Goal: Task Accomplishment & Management: Manage account settings

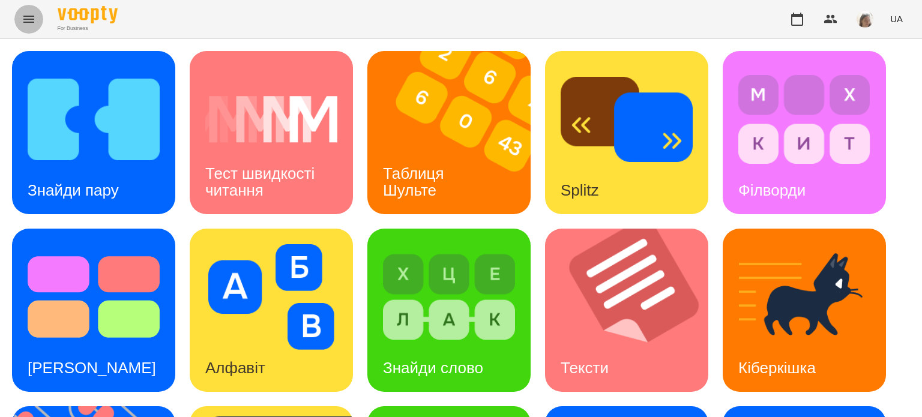
click at [24, 17] on icon "Menu" at bounding box center [29, 19] width 14 height 14
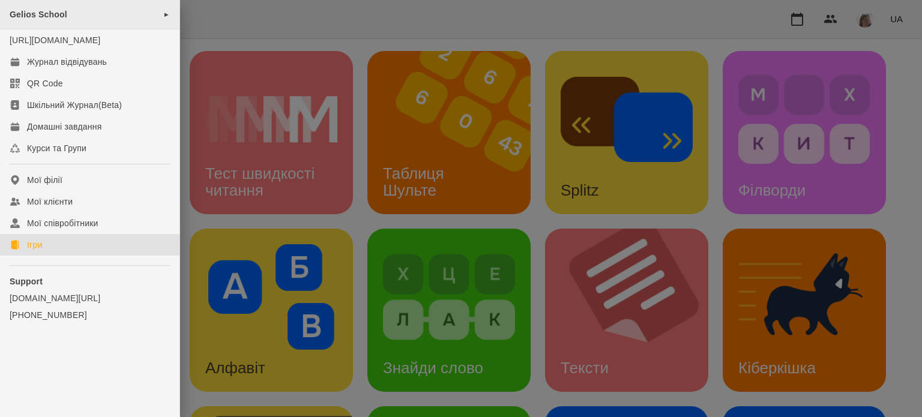
click at [70, 13] on div "Gelios School ►" at bounding box center [89, 14] width 179 height 29
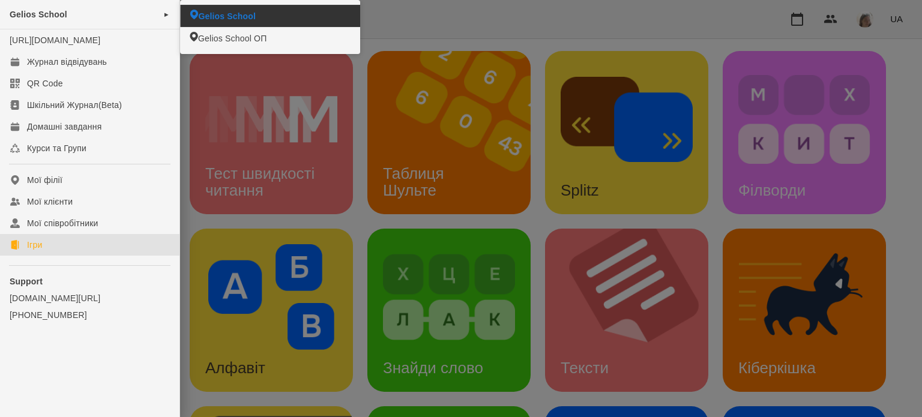
click at [226, 19] on span "Gelios School" at bounding box center [227, 16] width 58 height 12
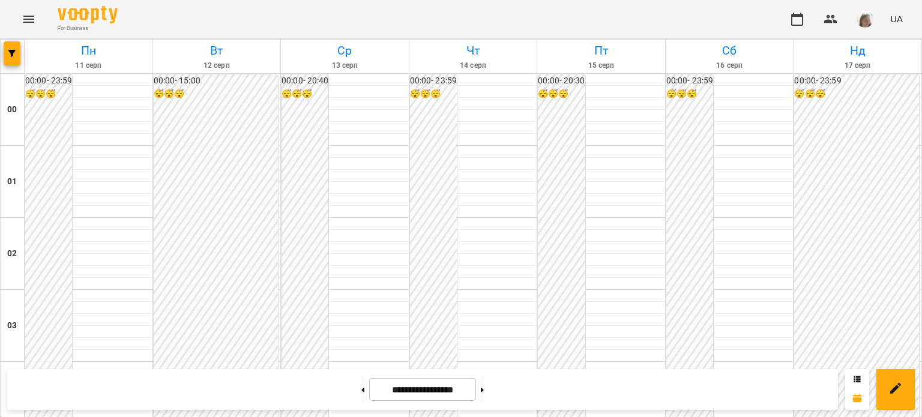
scroll to position [1043, 0]
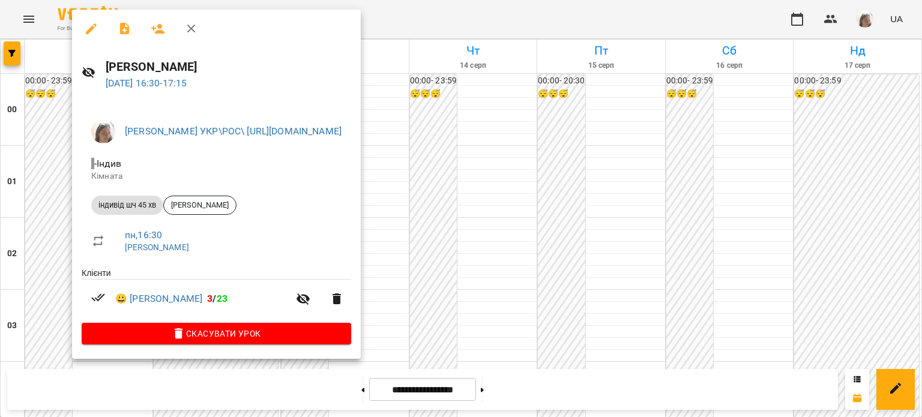
click at [555, 115] on div at bounding box center [461, 208] width 922 height 417
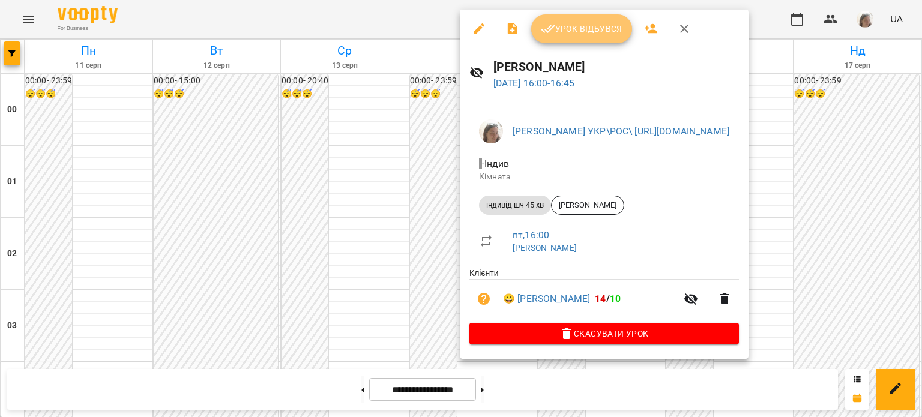
click at [586, 23] on span "Урок відбувся" at bounding box center [582, 29] width 82 height 14
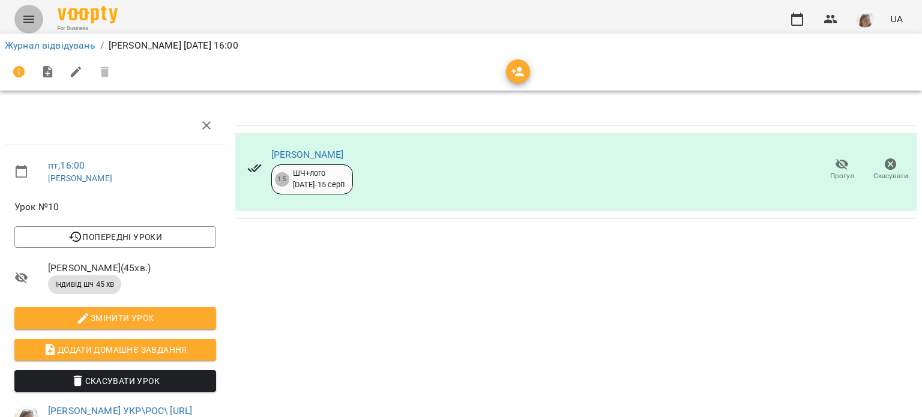
click at [20, 11] on button "Menu" at bounding box center [28, 19] width 29 height 29
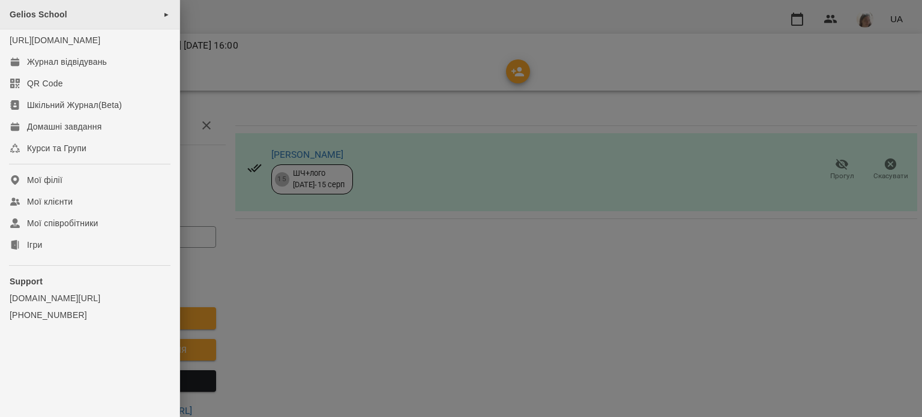
click at [62, 7] on div "Gelios School ►" at bounding box center [89, 14] width 179 height 29
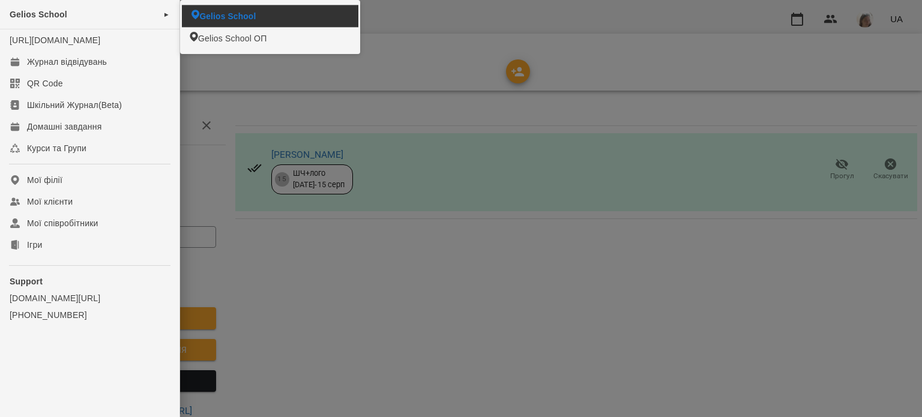
click at [250, 11] on span "Gelios School" at bounding box center [227, 16] width 56 height 12
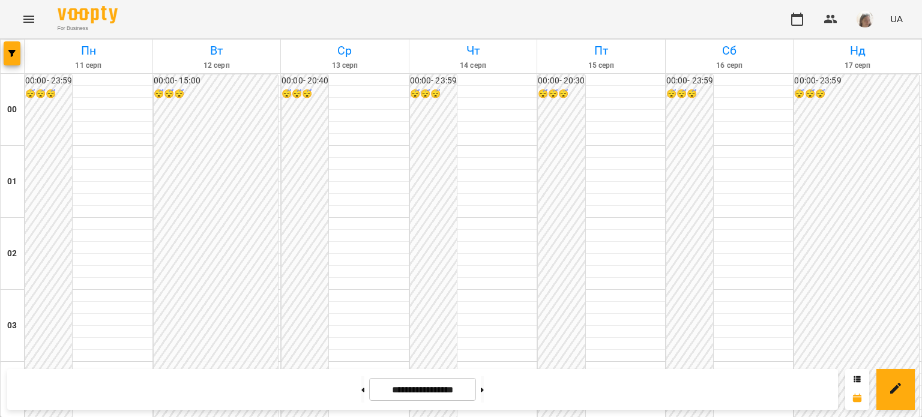
scroll to position [1349, 0]
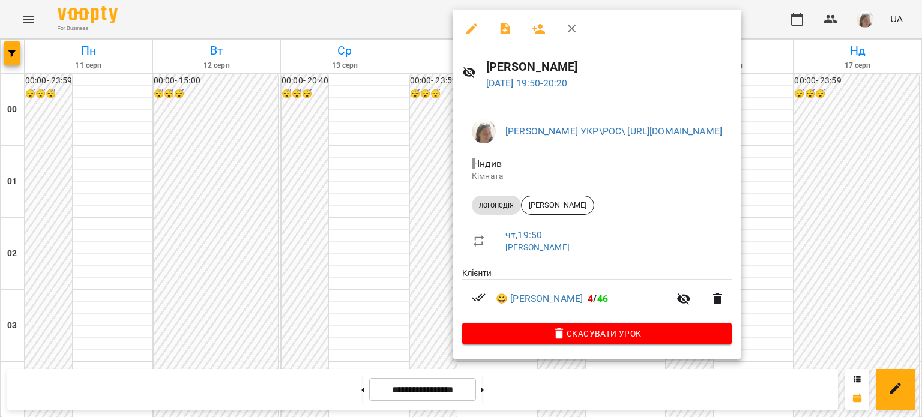
click at [415, 200] on div at bounding box center [461, 208] width 922 height 417
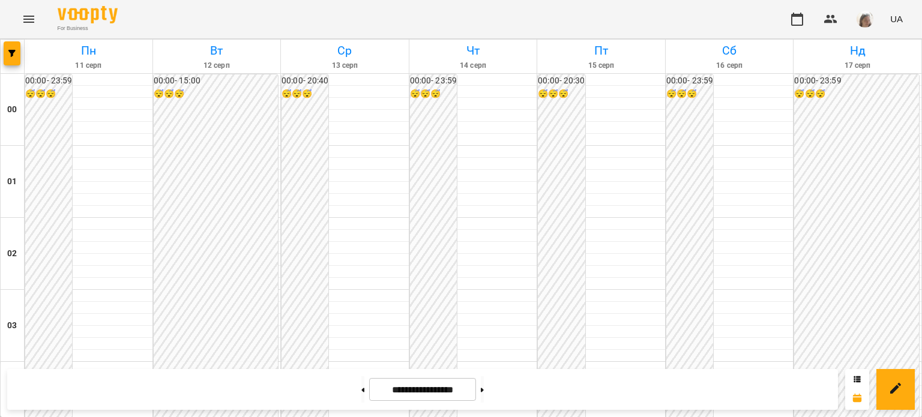
scroll to position [634, 0]
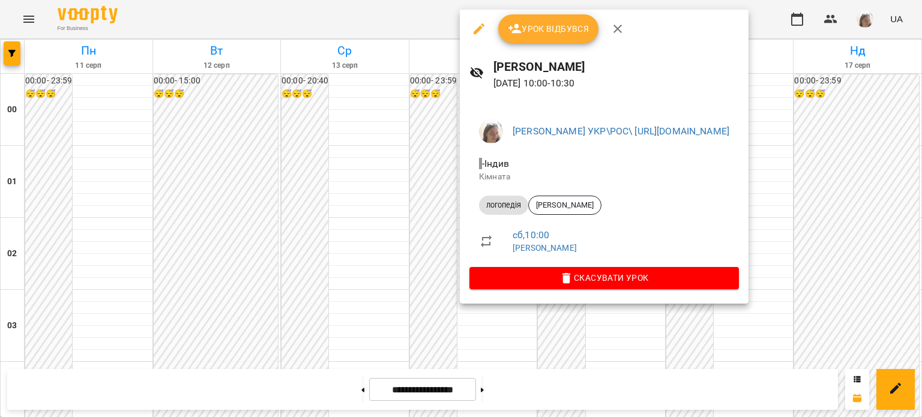
click at [414, 151] on div at bounding box center [461, 208] width 922 height 417
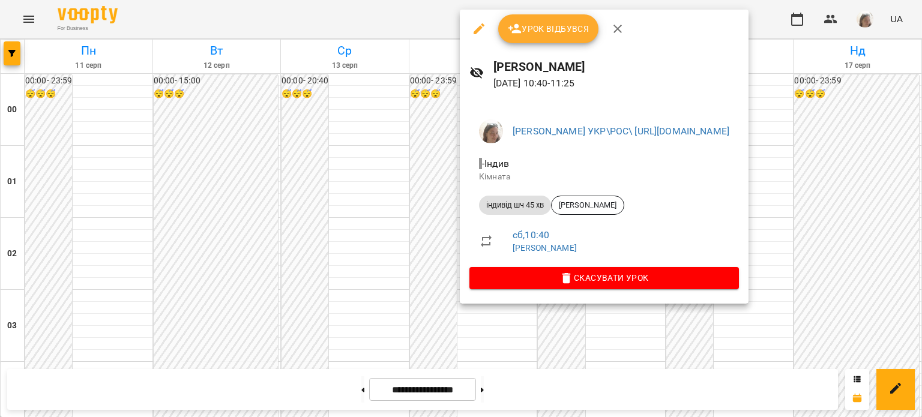
click at [407, 211] on div at bounding box center [461, 208] width 922 height 417
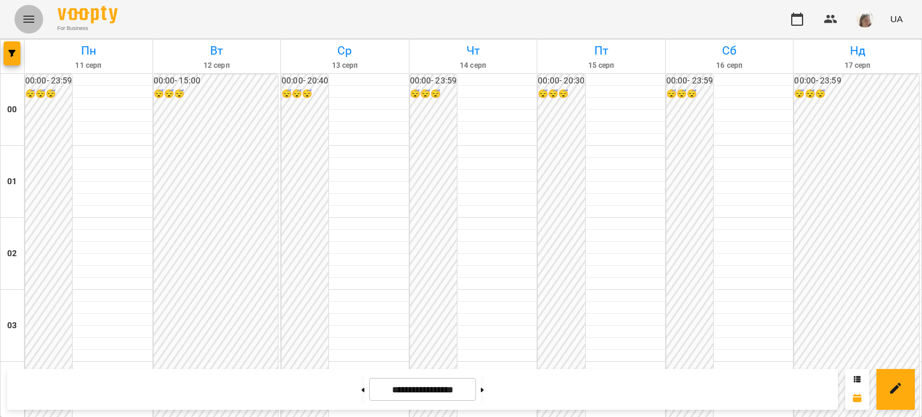
click at [24, 21] on icon "Menu" at bounding box center [29, 19] width 14 height 14
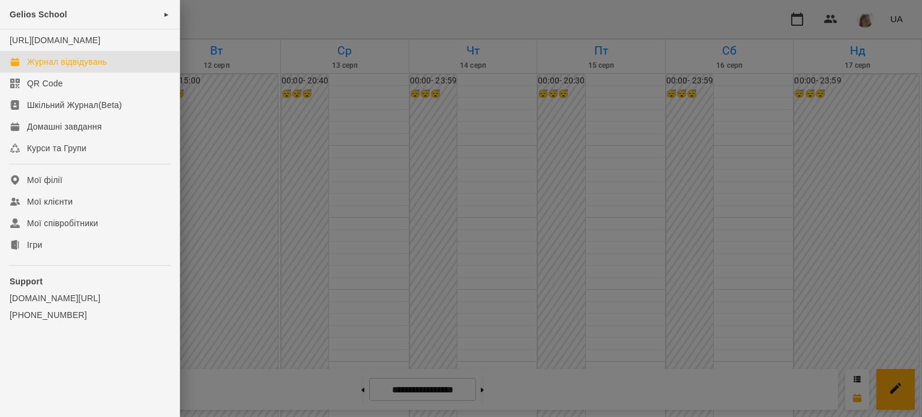
click at [512, 206] on div at bounding box center [461, 208] width 922 height 417
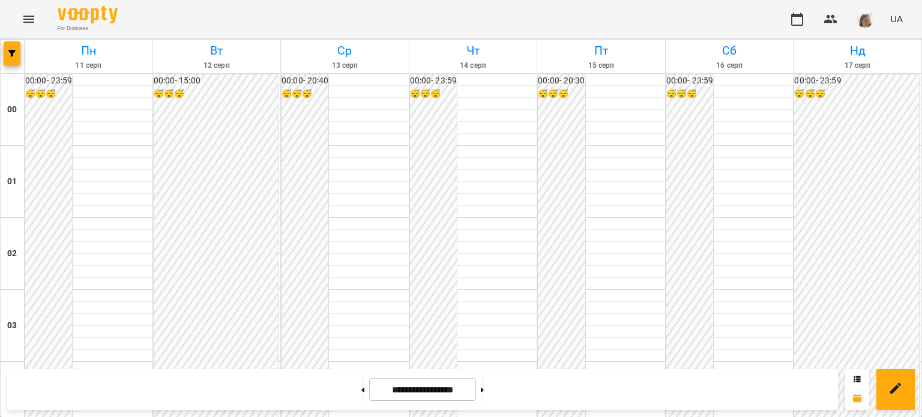
scroll to position [1078, 0]
click at [26, 19] on icon "Menu" at bounding box center [28, 19] width 11 height 7
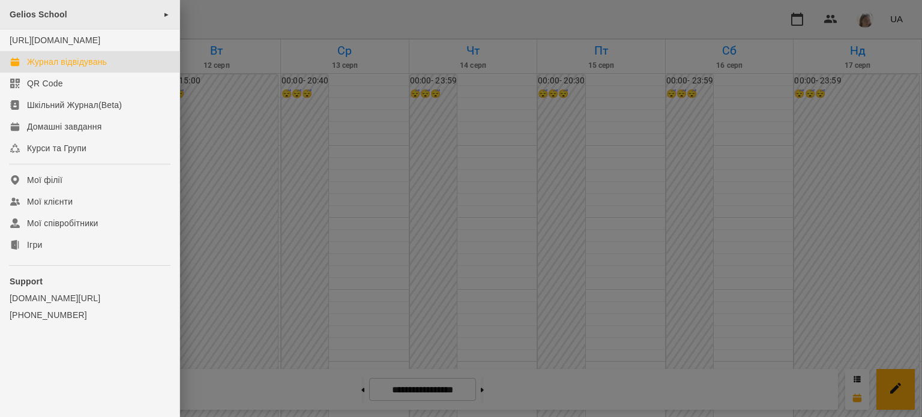
click at [79, 14] on div "Gelios School ►" at bounding box center [89, 14] width 179 height 29
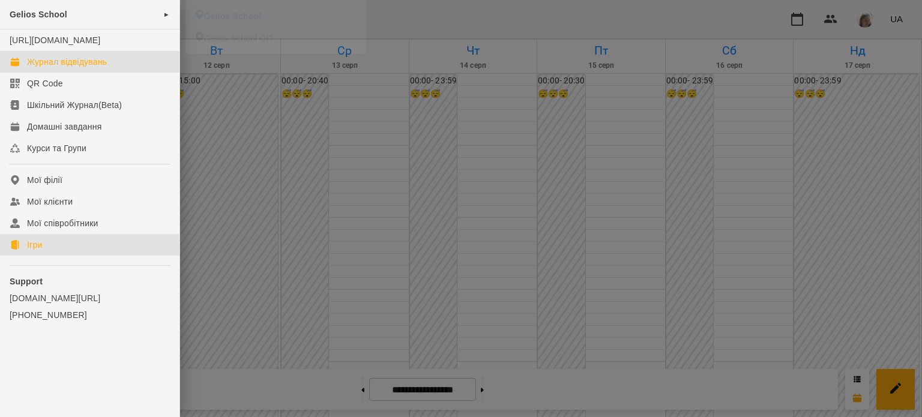
click at [71, 256] on link "Ігри" at bounding box center [89, 245] width 179 height 22
